Goal: Purchase product/service

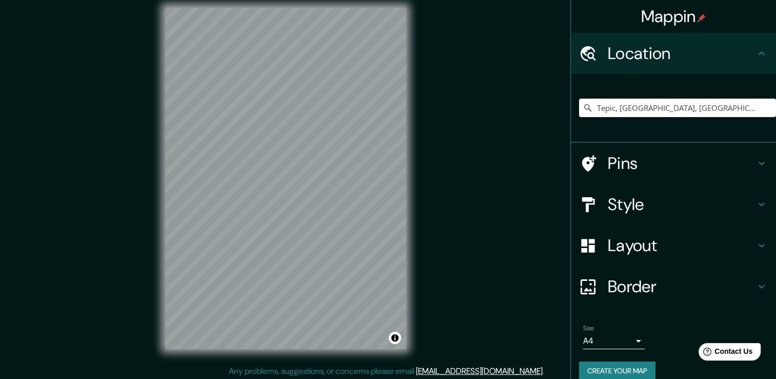
scroll to position [11, 0]
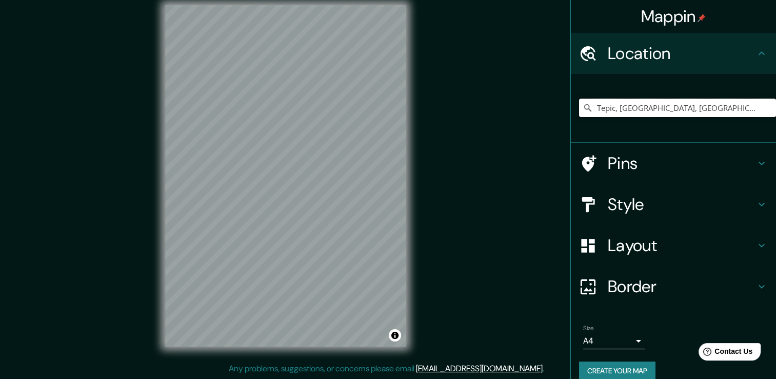
click at [402, 110] on input "Tepic, [GEOGRAPHIC_DATA], [GEOGRAPHIC_DATA]" at bounding box center [677, 107] width 197 height 18
click at [402, 103] on input "Tepic, [GEOGRAPHIC_DATA], [GEOGRAPHIC_DATA]" at bounding box center [677, 107] width 197 height 18
click at [402, 109] on input "Tepic, [GEOGRAPHIC_DATA], [GEOGRAPHIC_DATA]" at bounding box center [677, 107] width 197 height 18
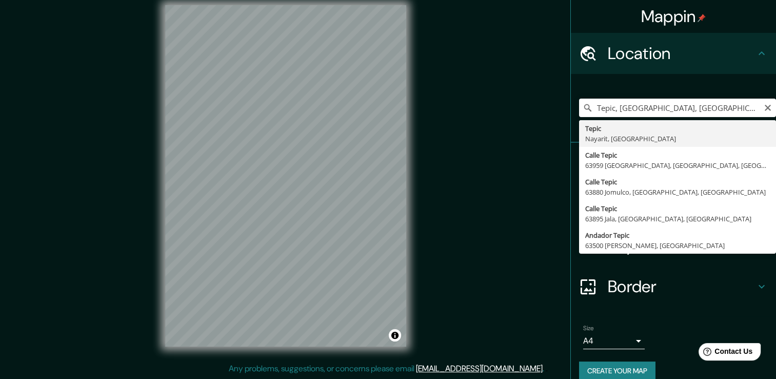
type input "Tepic, [GEOGRAPHIC_DATA], [GEOGRAPHIC_DATA]"
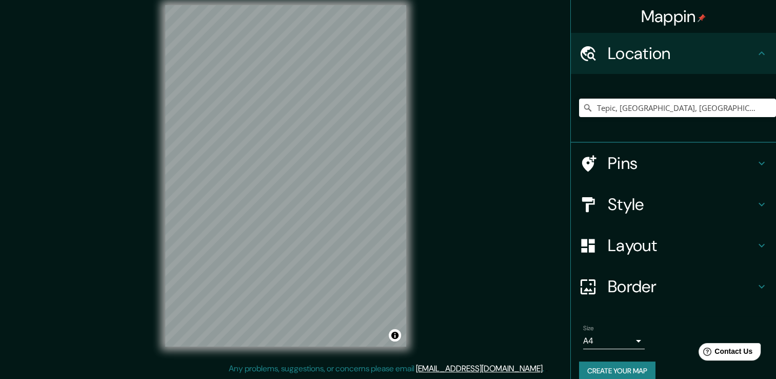
click at [402, 202] on h4 "Style" at bounding box center [682, 204] width 148 height 21
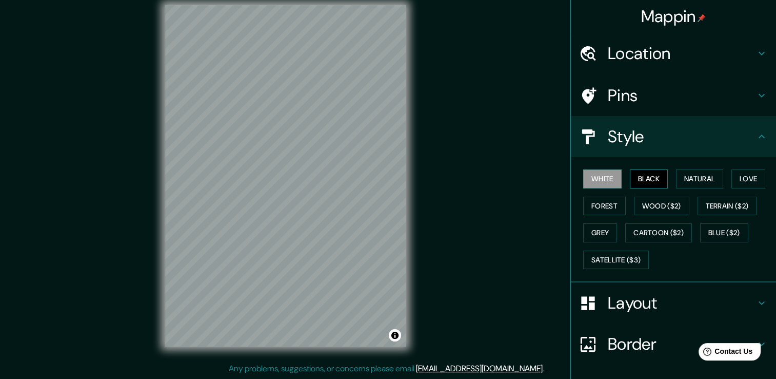
click at [402, 178] on button "Black" at bounding box center [649, 178] width 38 height 19
click at [402, 176] on button "Natural" at bounding box center [699, 178] width 47 height 19
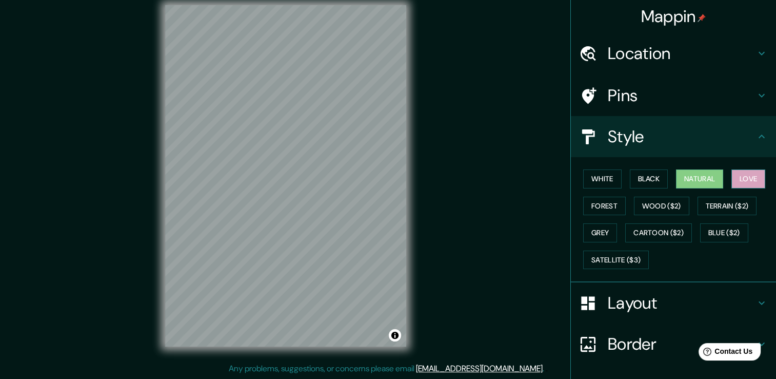
click at [402, 177] on button "Love" at bounding box center [749, 178] width 34 height 19
click at [402, 210] on button "Forest" at bounding box center [604, 205] width 43 height 19
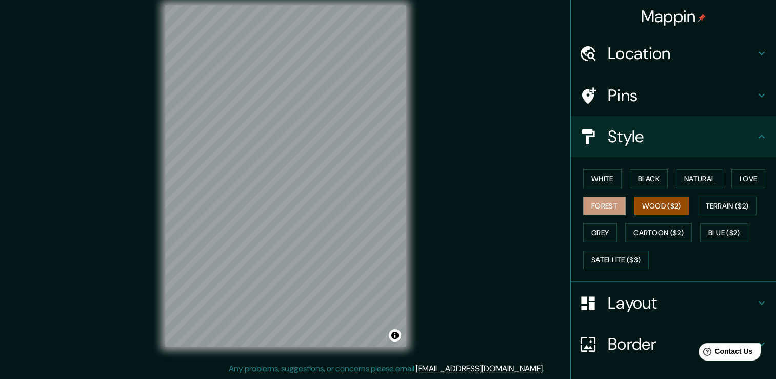
click at [402, 206] on button "Wood ($2)" at bounding box center [661, 205] width 55 height 19
click at [402, 204] on button "Terrain ($2)" at bounding box center [728, 205] width 60 height 19
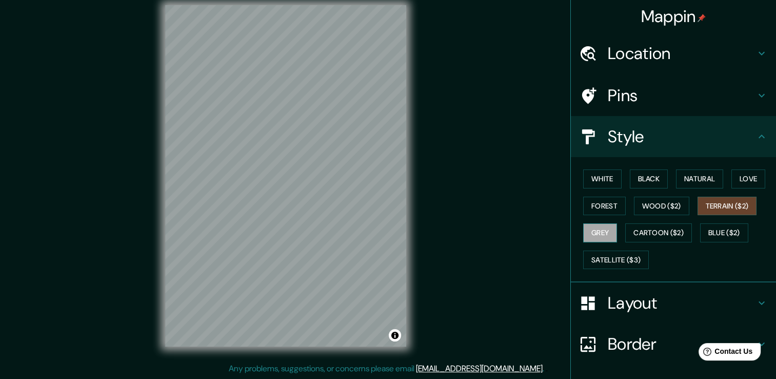
click at [402, 233] on button "Grey" at bounding box center [600, 232] width 34 height 19
click at [402, 230] on button "Cartoon ($2)" at bounding box center [658, 232] width 67 height 19
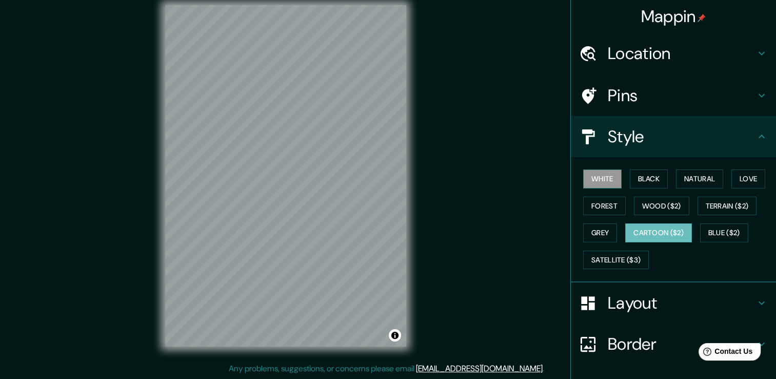
click at [402, 178] on button "White" at bounding box center [602, 178] width 38 height 19
